Goal: Information Seeking & Learning: Learn about a topic

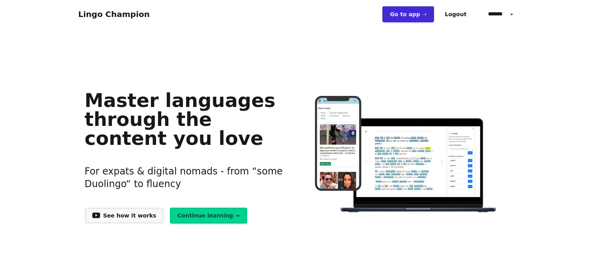
click at [421, 9] on link "Go to app ➝" at bounding box center [408, 14] width 52 height 16
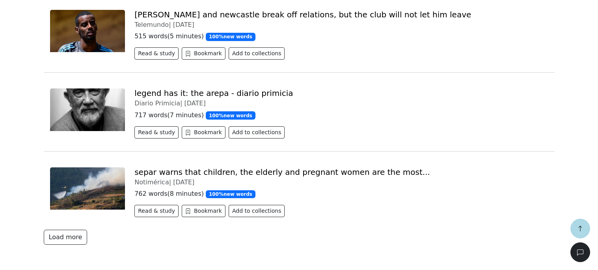
scroll to position [2635, 0]
click at [58, 240] on button "Load more" at bounding box center [66, 236] width 44 height 15
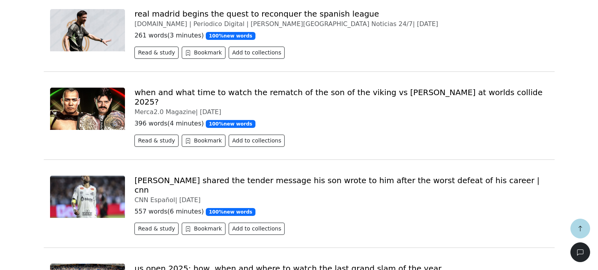
scroll to position [3879, 0]
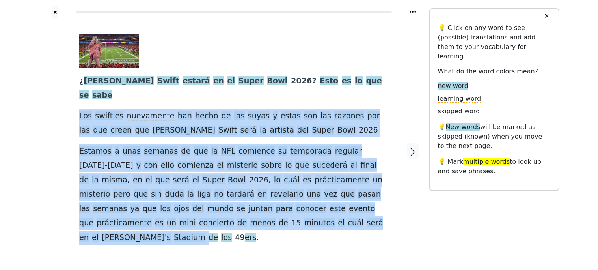
drag, startPoint x: 81, startPoint y: 96, endPoint x: 223, endPoint y: 203, distance: 177.7
click at [223, 203] on div "¿ [PERSON_NAME] estará en el Super Bowl 2026 ? Esto es lo que se sabe Los swift…" at bounding box center [233, 151] width 325 height 265
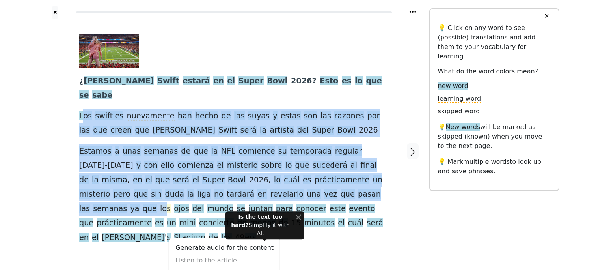
drag, startPoint x: 82, startPoint y: 93, endPoint x: 292, endPoint y: 157, distance: 219.8
click at [292, 157] on div "¿ [PERSON_NAME] estará en el Super Bowl 2026 ? Esto es lo que se sabe Los swift…" at bounding box center [234, 139] width 310 height 210
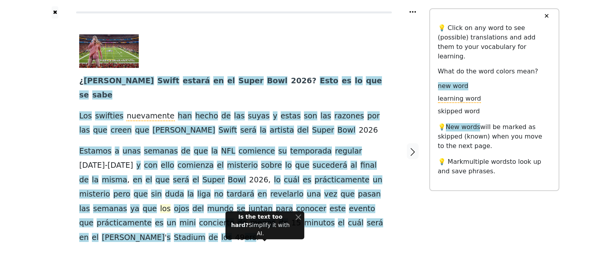
click at [171, 204] on span "los" at bounding box center [165, 209] width 11 height 10
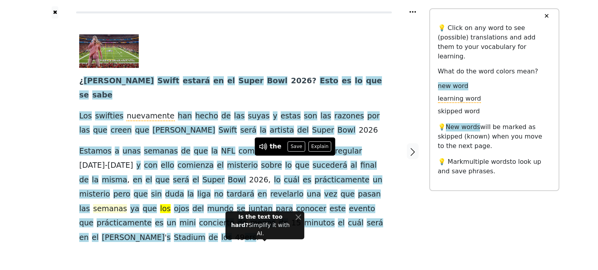
click at [127, 204] on span "semanas" at bounding box center [110, 209] width 34 height 10
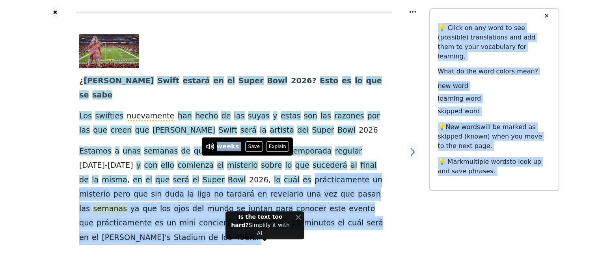
drag, startPoint x: 246, startPoint y: 155, endPoint x: 186, endPoint y: 154, distance: 60.3
click at [186, 154] on div "✖ ¿ [PERSON_NAME] estará en el Super Bowl 2026 ? Esto es lo que se sabe Los swi…" at bounding box center [299, 156] width 598 height 312
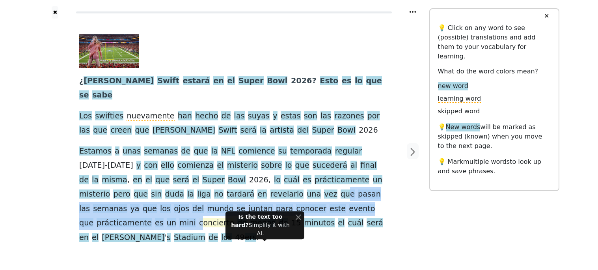
drag, startPoint x: 186, startPoint y: 155, endPoint x: 277, endPoint y: 170, distance: 92.7
click at [277, 170] on div "¿ [PERSON_NAME] estará en el Super Bowl 2026 ? Esto es lo que se sabe Los swift…" at bounding box center [234, 139] width 310 height 210
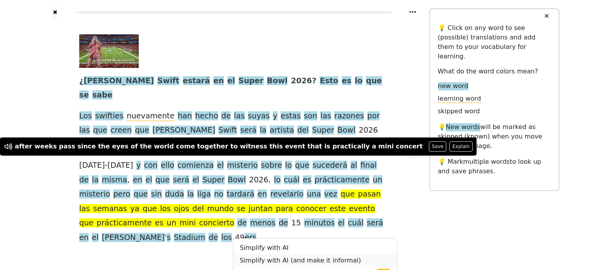
click at [296, 254] on link "Simplify with AI (and make it informal)" at bounding box center [315, 260] width 164 height 13
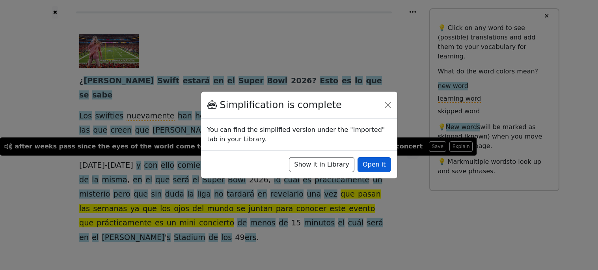
click at [379, 159] on button "Open it" at bounding box center [375, 164] width 34 height 15
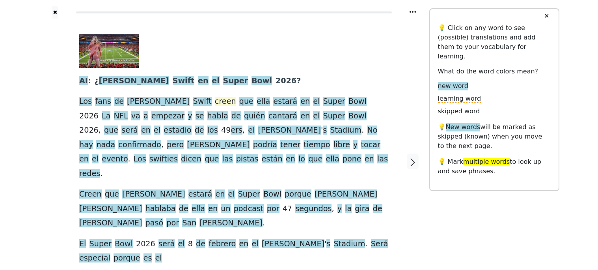
click at [215, 97] on span "creen" at bounding box center [225, 102] width 21 height 10
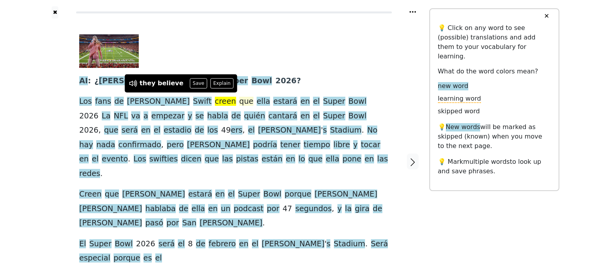
click at [239, 97] on span "que" at bounding box center [246, 102] width 14 height 10
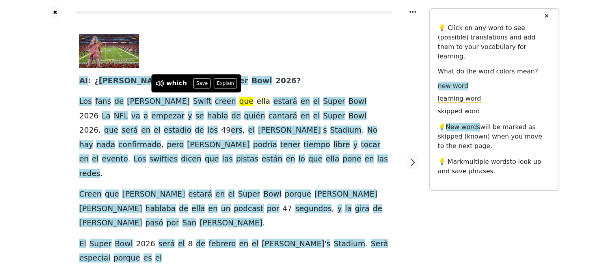
click at [257, 101] on span "ella" at bounding box center [263, 102] width 13 height 10
click at [273, 97] on span "estará" at bounding box center [285, 102] width 24 height 10
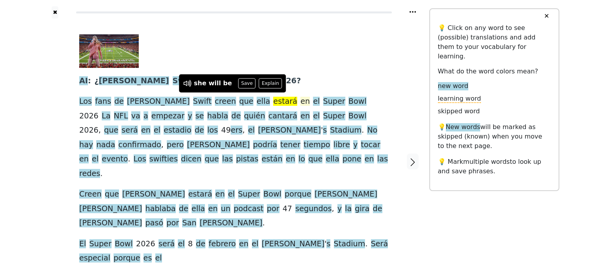
click at [300, 97] on span "en" at bounding box center [304, 102] width 9 height 10
click at [313, 97] on span "el" at bounding box center [316, 102] width 7 height 10
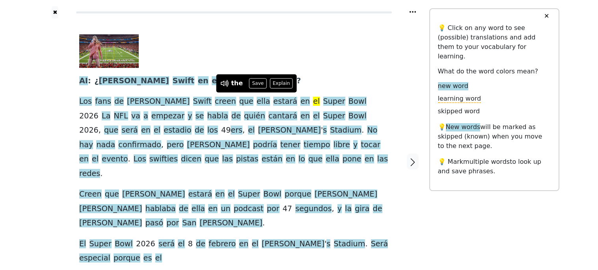
click at [114, 111] on span at bounding box center [111, 116] width 3 height 10
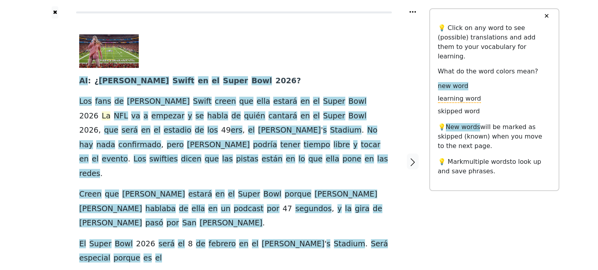
click at [110, 111] on span "La" at bounding box center [106, 116] width 9 height 10
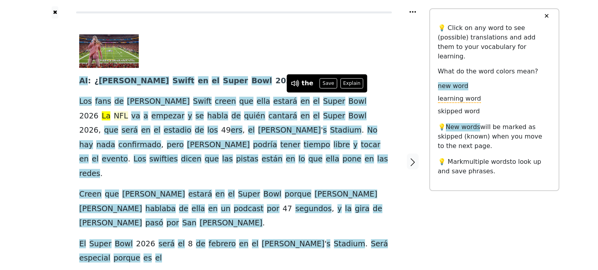
click at [128, 111] on span "NFL" at bounding box center [121, 116] width 14 height 10
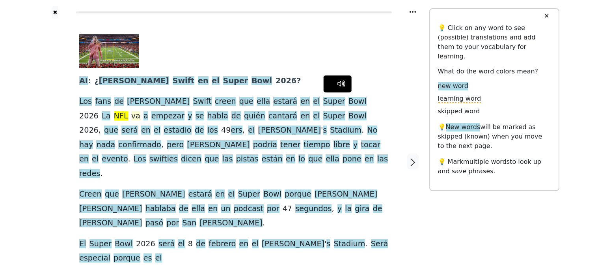
click at [140, 111] on span "va" at bounding box center [135, 116] width 9 height 10
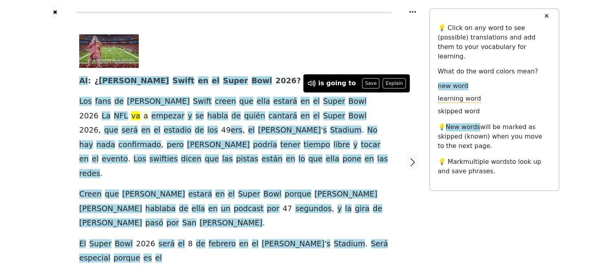
click at [148, 111] on span "a" at bounding box center [146, 116] width 5 height 10
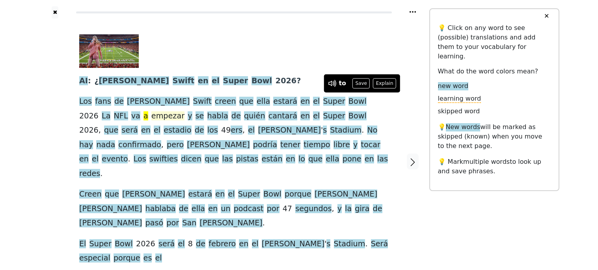
click at [151, 111] on span "empezar" at bounding box center [167, 116] width 33 height 10
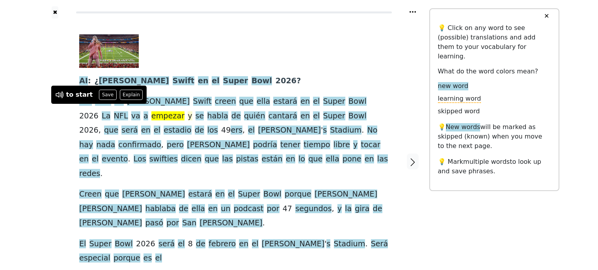
click at [188, 111] on span "y" at bounding box center [190, 116] width 4 height 10
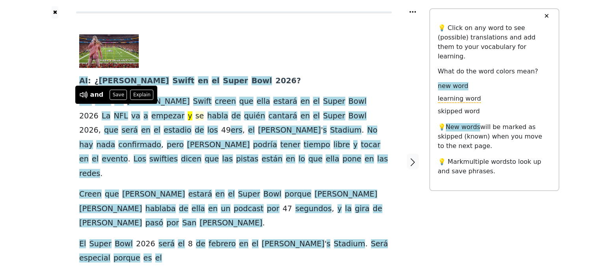
click at [196, 111] on span "se" at bounding box center [200, 116] width 9 height 10
click at [207, 111] on span "habla" at bounding box center [217, 116] width 21 height 10
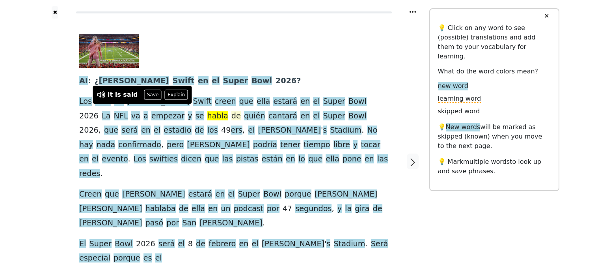
click at [231, 111] on span "de" at bounding box center [235, 116] width 9 height 10
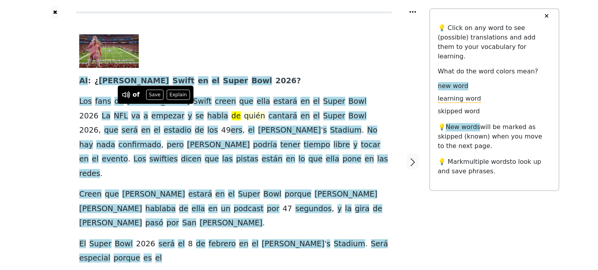
click at [244, 111] on span "quién" at bounding box center [254, 116] width 21 height 10
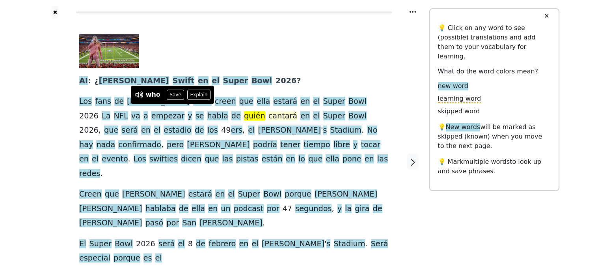
click at [269, 111] on span "cantará" at bounding box center [283, 116] width 29 height 10
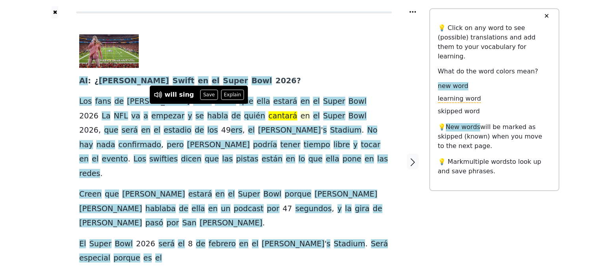
click at [300, 111] on span "en" at bounding box center [304, 116] width 9 height 10
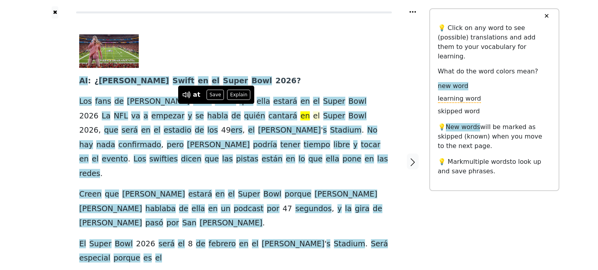
click at [313, 111] on span "el" at bounding box center [316, 116] width 7 height 10
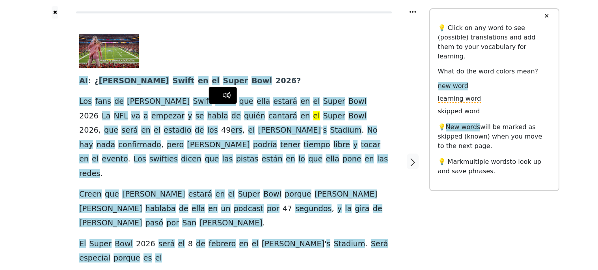
click at [320, 111] on span at bounding box center [321, 116] width 3 height 10
click at [323, 111] on span "Super" at bounding box center [334, 116] width 22 height 10
click at [349, 111] on span "Bowl" at bounding box center [358, 116] width 18 height 10
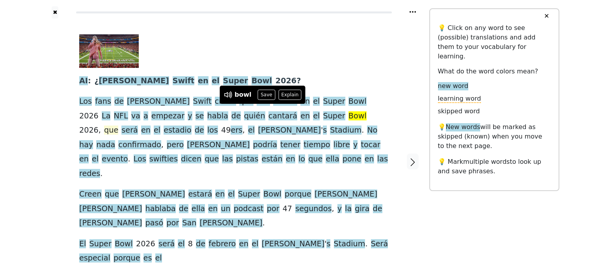
click at [118, 125] on span "que" at bounding box center [111, 130] width 14 height 10
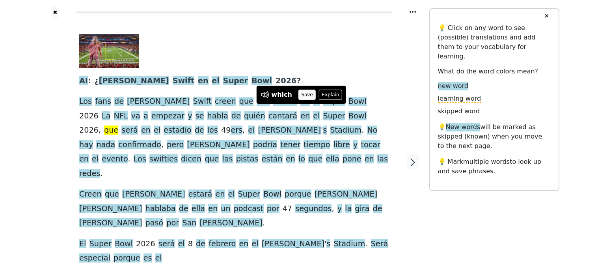
click at [302, 98] on button "Save" at bounding box center [306, 95] width 17 height 10
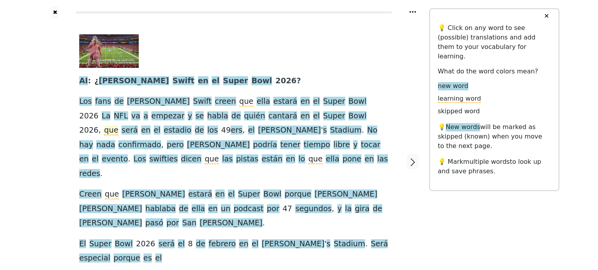
click at [118, 125] on span "que" at bounding box center [111, 130] width 14 height 10
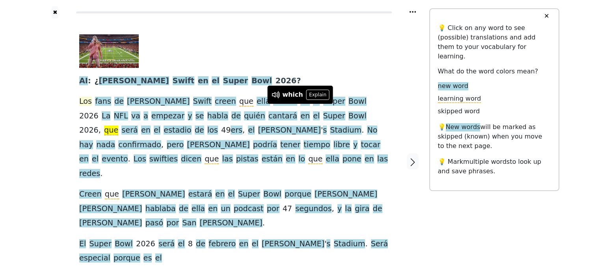
click at [84, 97] on span "Los" at bounding box center [85, 102] width 13 height 10
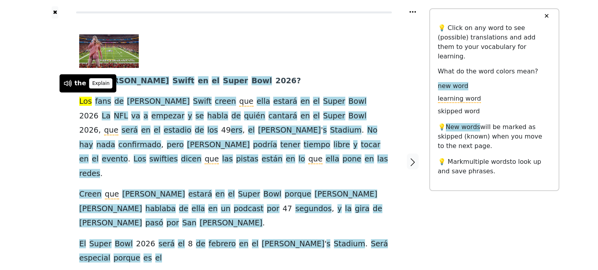
click at [102, 81] on button "Explain" at bounding box center [101, 83] width 23 height 10
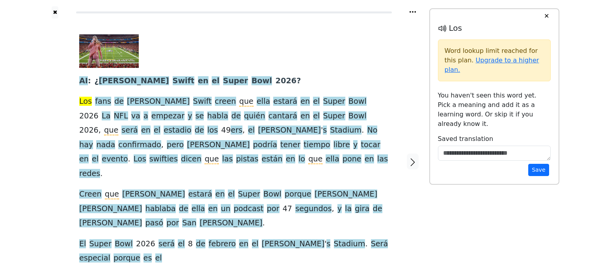
click at [63, 149] on div at bounding box center [55, 162] width 33 height 286
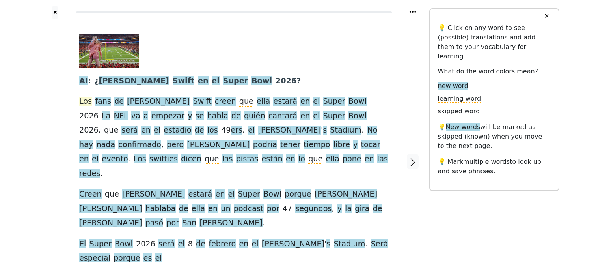
click at [85, 97] on span "Los" at bounding box center [85, 102] width 13 height 10
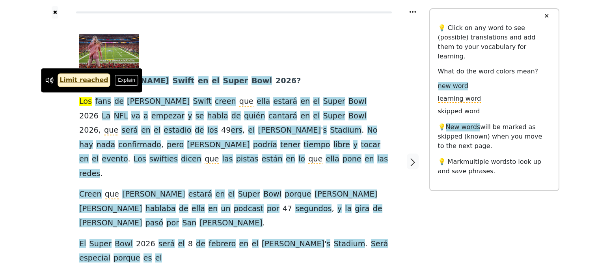
click at [85, 80] on link "Limit reached" at bounding box center [84, 80] width 53 height 13
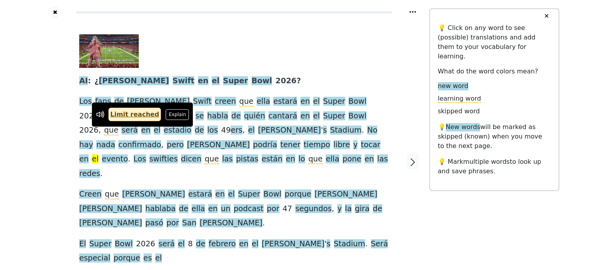
click at [99, 154] on span "el" at bounding box center [95, 159] width 7 height 10
click at [128, 154] on span "evento" at bounding box center [115, 159] width 26 height 10
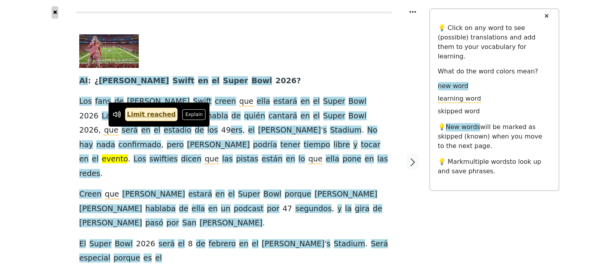
click at [56, 12] on button "✖" at bounding box center [55, 12] width 7 height 12
